Goal: Task Accomplishment & Management: Manage account settings

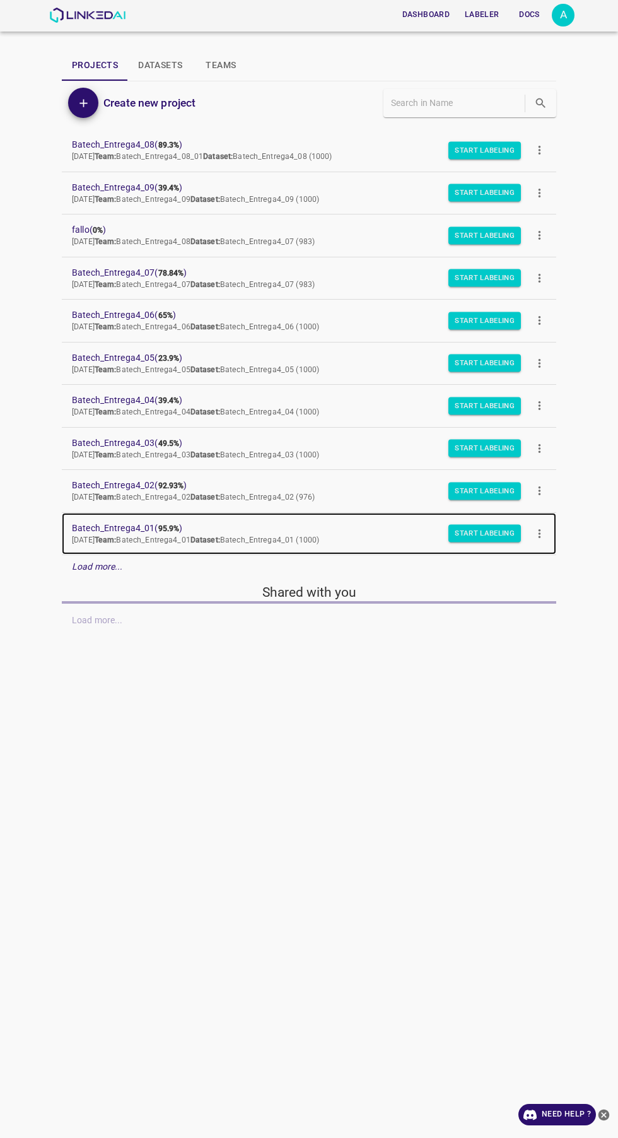
click at [155, 524] on span "Batech_Entrega4_01 ( 95.9% )" at bounding box center [299, 528] width 454 height 13
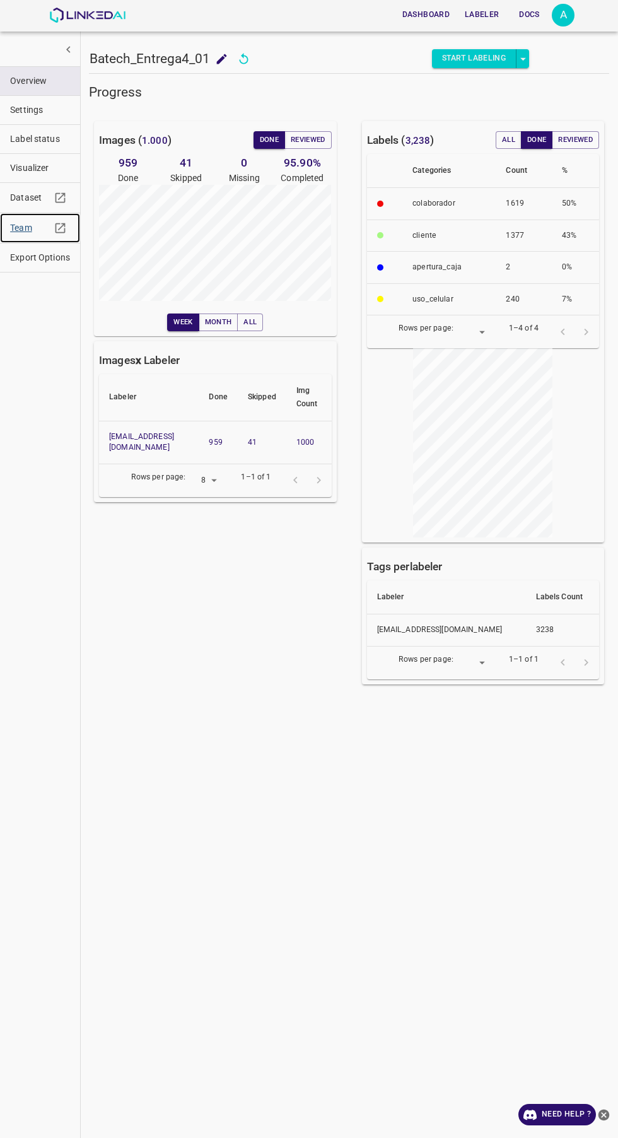
click at [8, 231] on link "Team" at bounding box center [40, 228] width 80 height 30
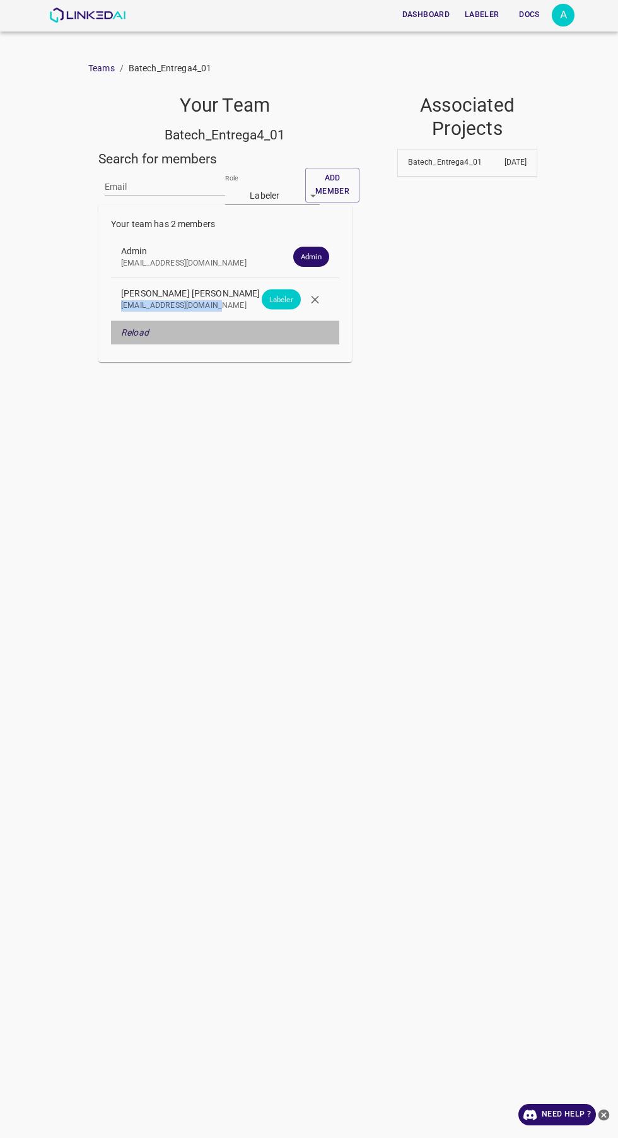
click at [257, 468] on div "Dashboard Labeler Docs A Teams / Batech_Entrega4_01 Your Team Batech_Entrega4_0…" at bounding box center [309, 569] width 618 height 1138
click at [255, 471] on div "Dashboard Labeler Docs A Teams / Batech_Entrega4_01 Your Team Batech_Entrega4_0…" at bounding box center [309, 569] width 618 height 1138
click at [163, 296] on span "[PERSON_NAME] [PERSON_NAME]" at bounding box center [215, 293] width 188 height 13
copy p "[EMAIL_ADDRESS][DOMAIN_NAME]"
click at [315, 299] on icon "button" at bounding box center [315, 300] width 8 height 8
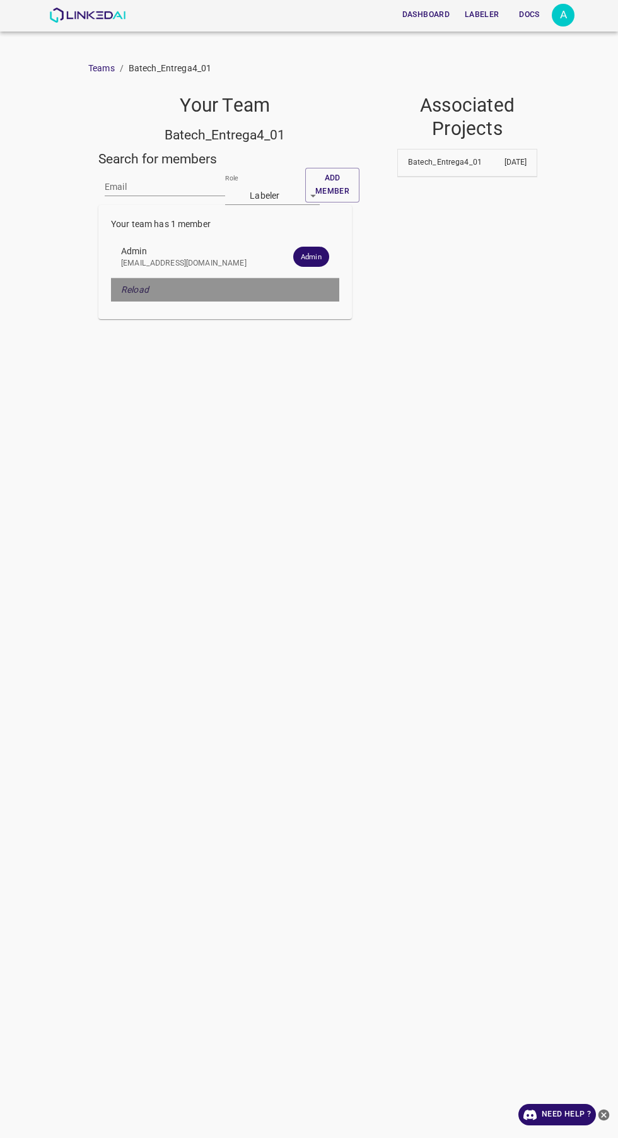
click at [314, 293] on div "Reload" at bounding box center [225, 289] width 228 height 23
paste input "[EMAIL_ADDRESS][DOMAIN_NAME]"
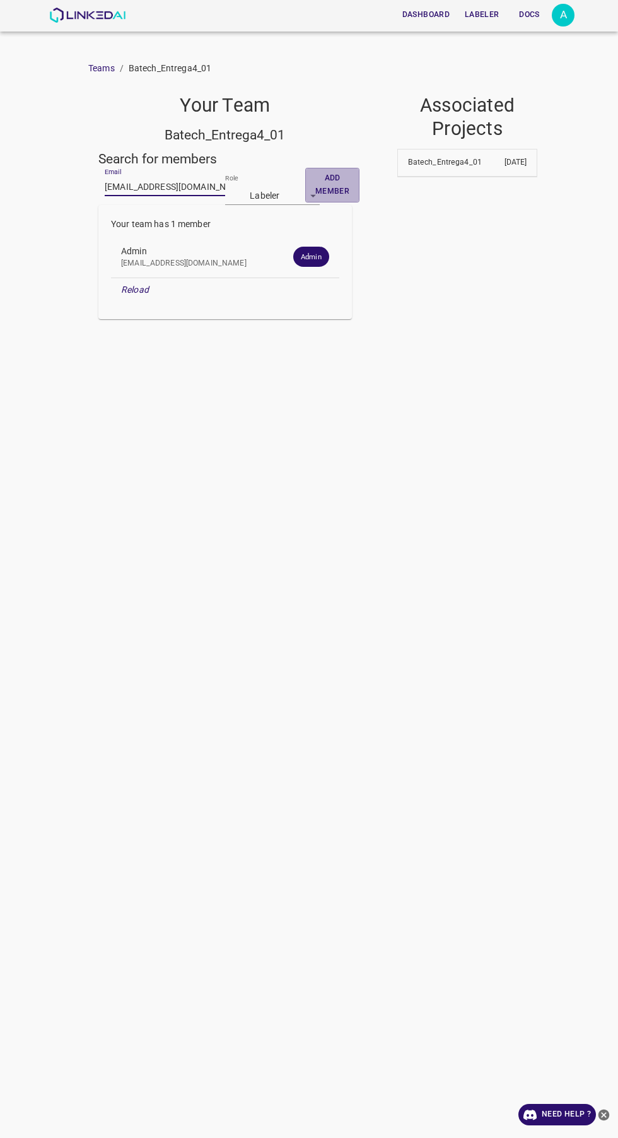
type input "[EMAIL_ADDRESS][DOMAIN_NAME]"
click at [333, 188] on button "Add member" at bounding box center [332, 185] width 54 height 35
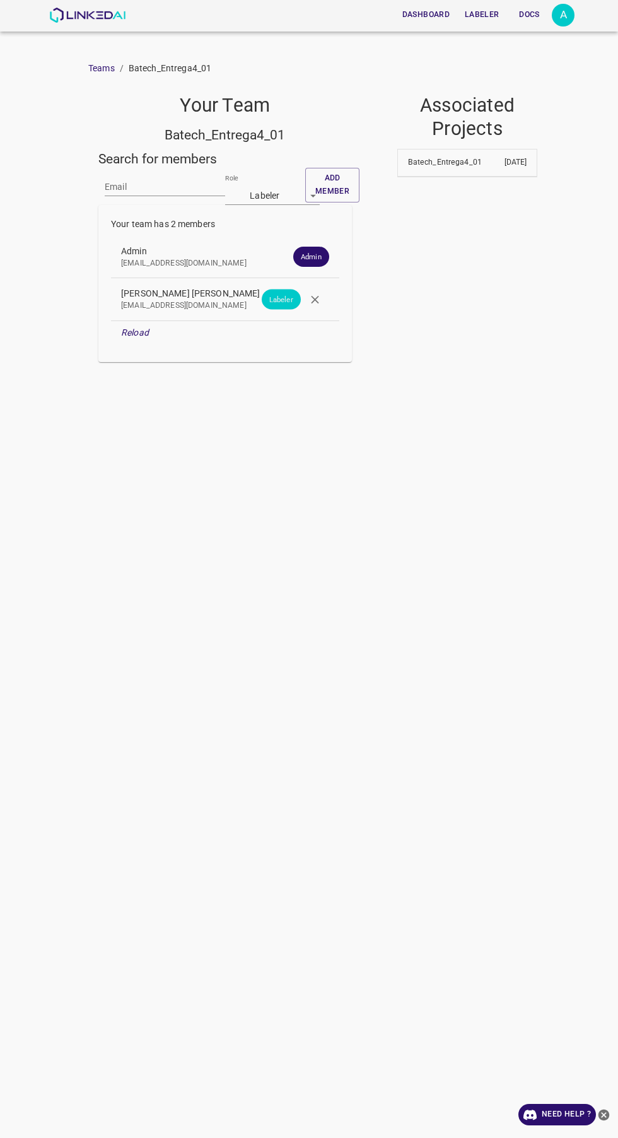
click at [310, 302] on icon "button" at bounding box center [315, 299] width 13 height 13
click at [319, 302] on icon "button" at bounding box center [315, 299] width 13 height 13
paste input "angelamar0593@gmail.com"
type input "[EMAIL_ADDRESS][DOMAIN_NAME]"
click at [271, 192] on body "Dashboard Labeler Docs A Teams / Batech_Entrega4_01 Your Team Batech_Entrega4_0…" at bounding box center [309, 569] width 618 height 1138
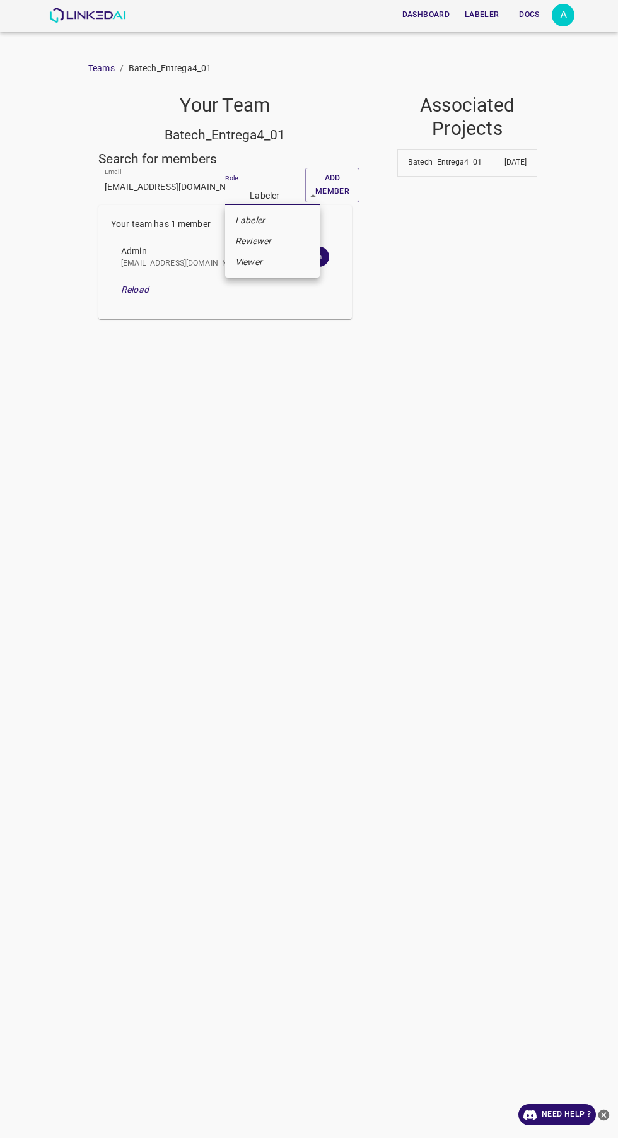
click at [264, 243] on em "Reviewer" at bounding box center [253, 241] width 36 height 13
click at [332, 178] on button "Add member" at bounding box center [332, 185] width 54 height 35
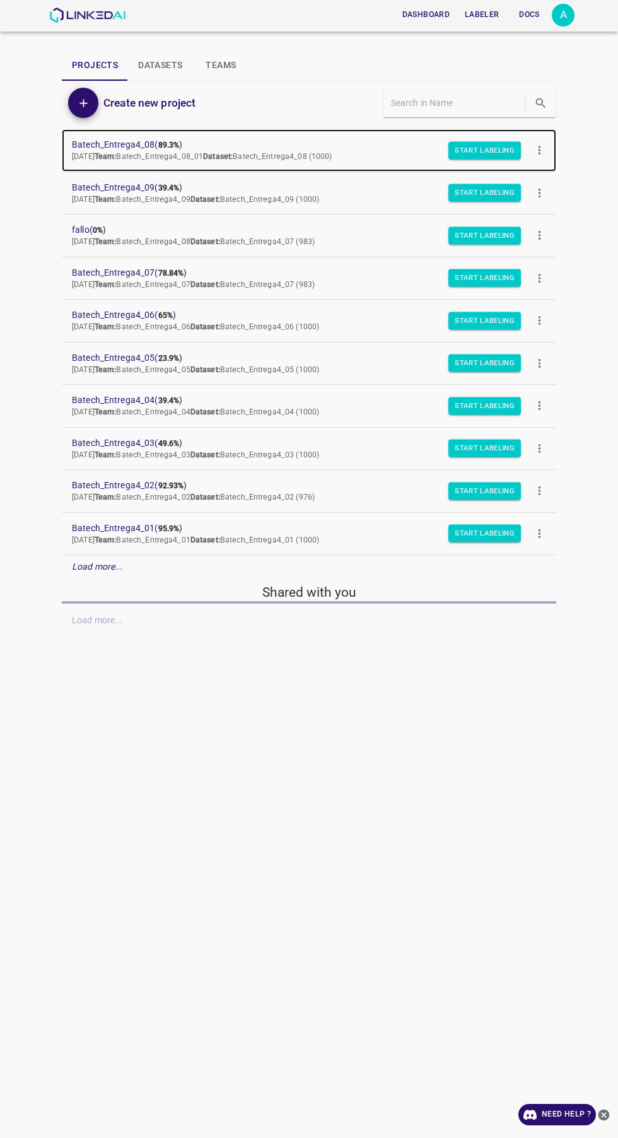
click at [146, 144] on span "Batech_Entrega4_08 ( 89.3% )" at bounding box center [299, 144] width 454 height 13
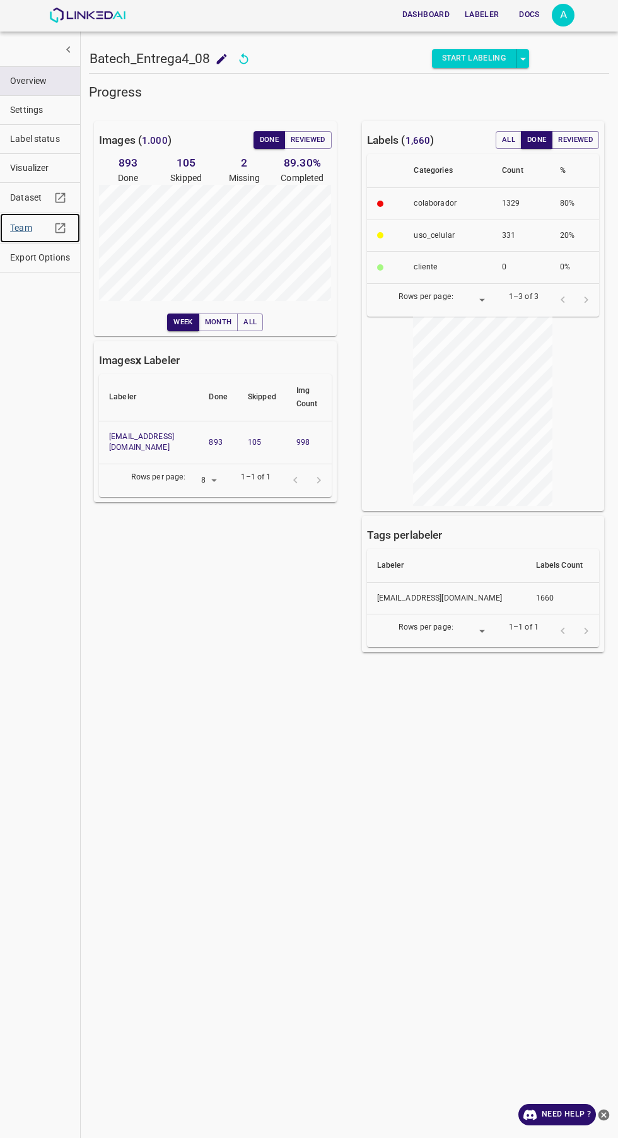
click at [21, 228] on span "Team" at bounding box center [30, 227] width 40 height 13
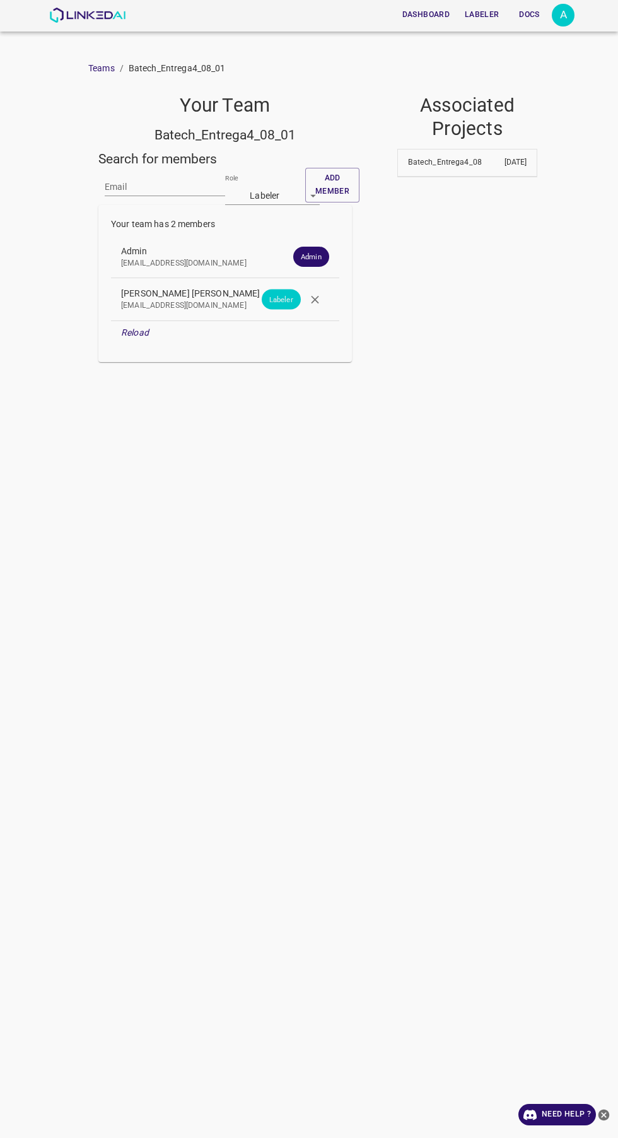
click at [319, 295] on icon "button" at bounding box center [315, 299] width 13 height 13
paste input "[EMAIL_ADDRESS][DOMAIN_NAME]"
type input "[EMAIL_ADDRESS][DOMAIN_NAME]"
click at [269, 186] on body "Dashboard Labeler Docs A Teams / Batech_Entrega4_08_01 Your Team Batech_Entrega…" at bounding box center [309, 569] width 618 height 1138
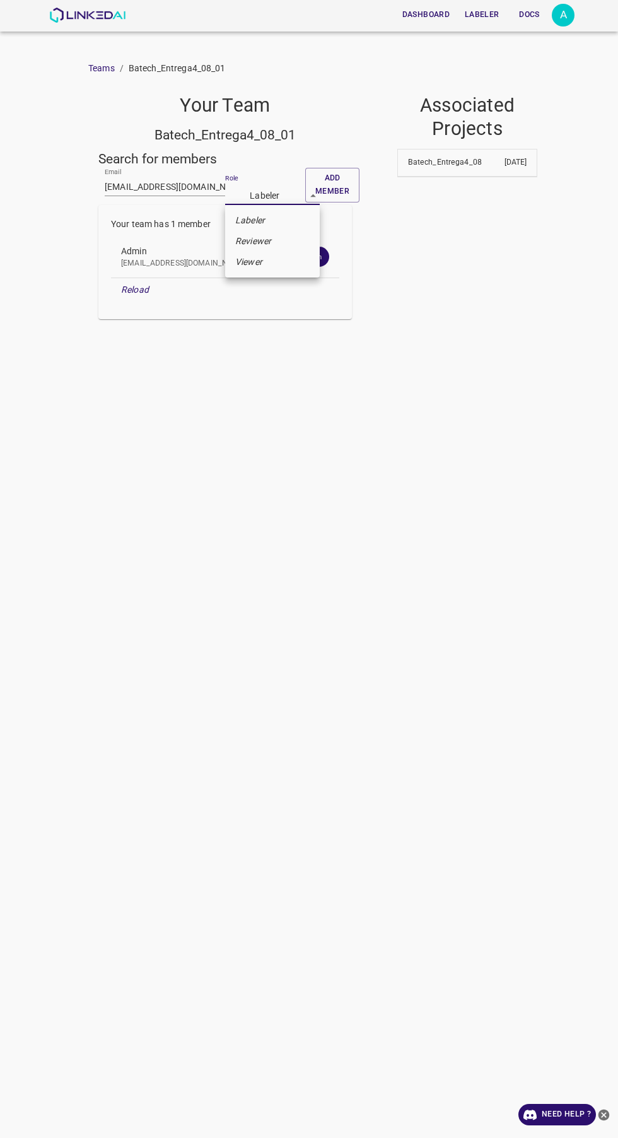
click at [279, 242] on li "Reviewer" at bounding box center [272, 241] width 95 height 21
click at [334, 174] on button "Add member" at bounding box center [332, 185] width 54 height 35
